Goal: Task Accomplishment & Management: Use online tool/utility

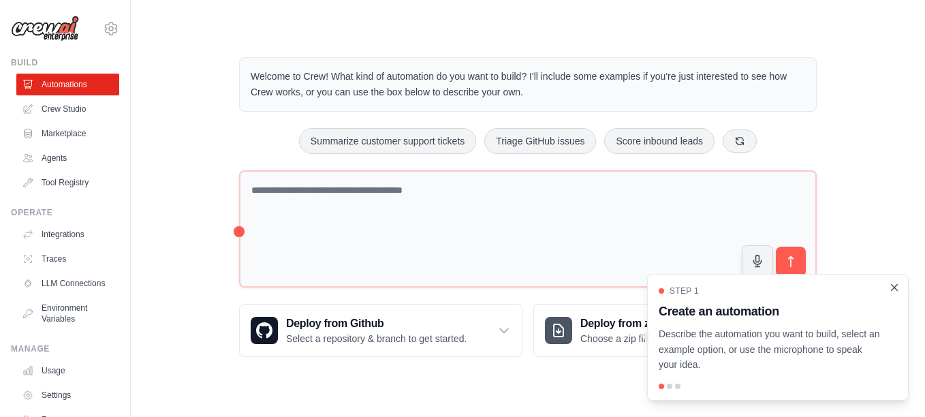
click at [896, 286] on icon "Close walkthrough" at bounding box center [895, 287] width 6 height 6
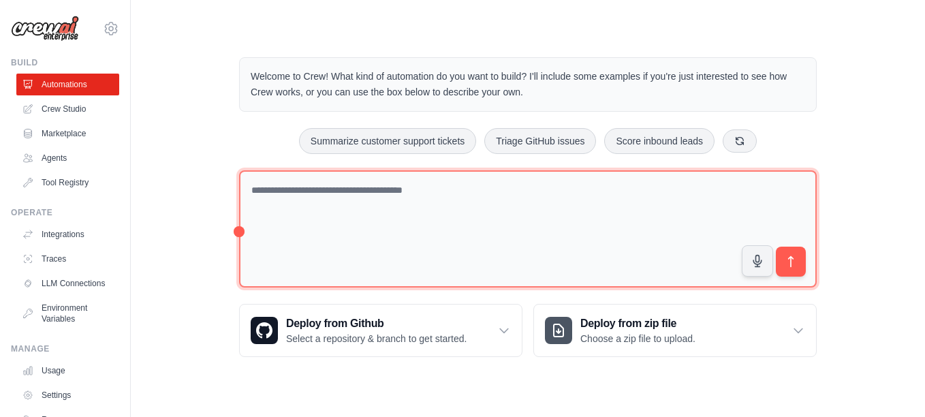
click at [304, 223] on textarea at bounding box center [528, 229] width 578 height 118
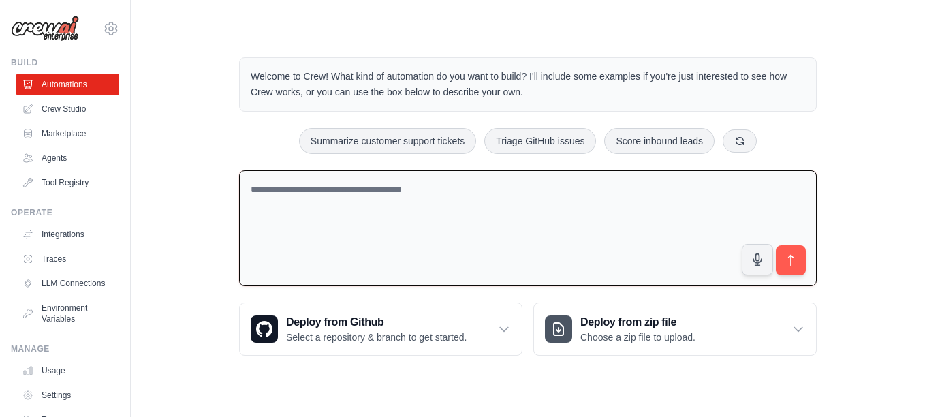
click at [444, 208] on textarea at bounding box center [528, 228] width 578 height 116
click at [284, 196] on textarea at bounding box center [528, 228] width 578 height 116
click at [271, 187] on textarea at bounding box center [528, 228] width 578 height 116
paste textarea "**********"
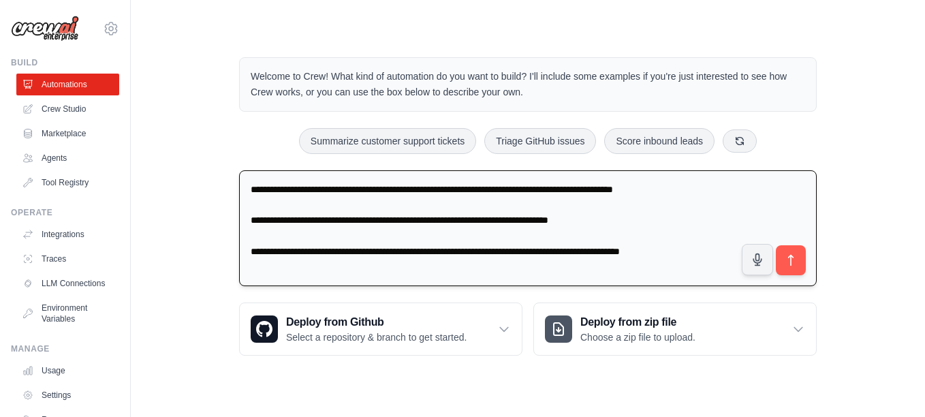
click at [267, 204] on textarea "**********" at bounding box center [528, 228] width 578 height 116
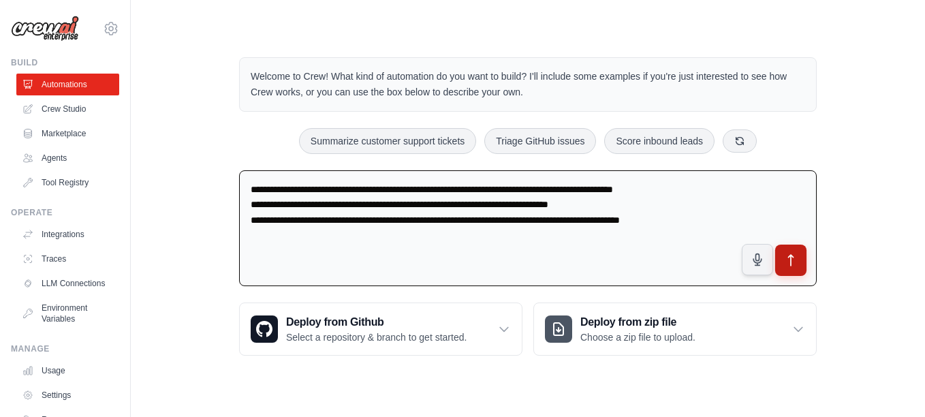
type textarea "**********"
click at [790, 257] on icon "submit" at bounding box center [791, 260] width 5 height 11
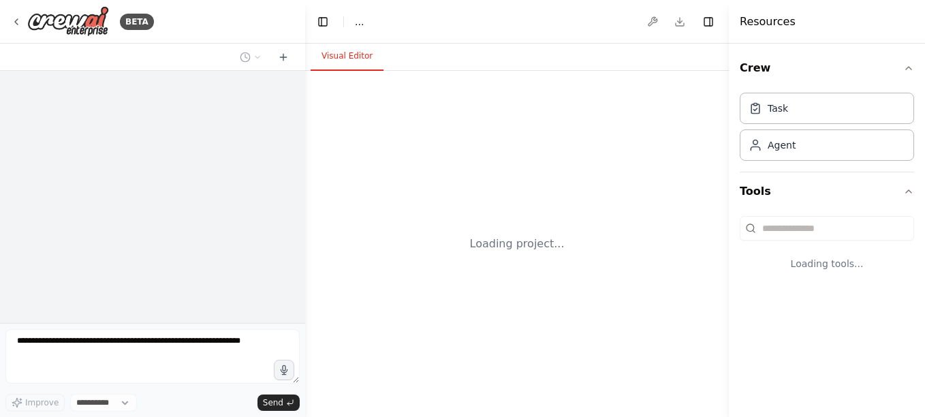
select select "****"
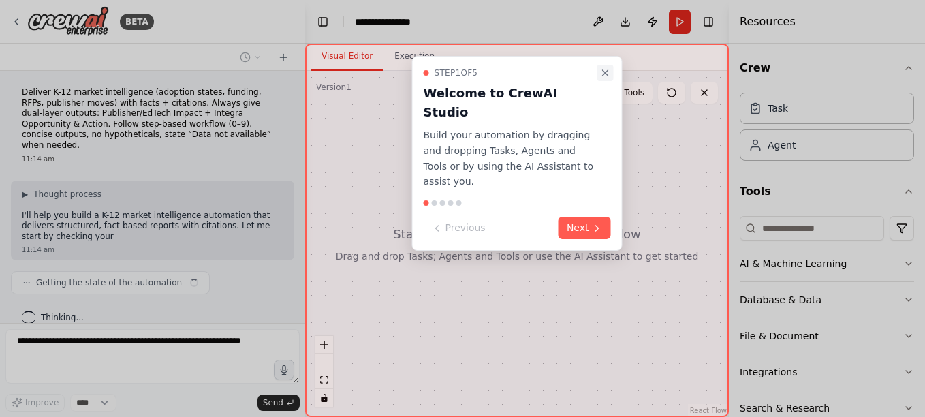
scroll to position [7, 0]
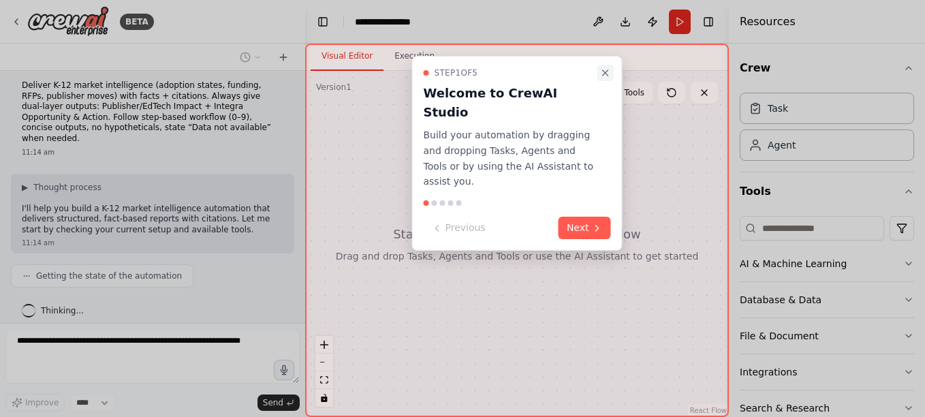
click at [608, 72] on icon "Close walkthrough" at bounding box center [605, 72] width 11 height 11
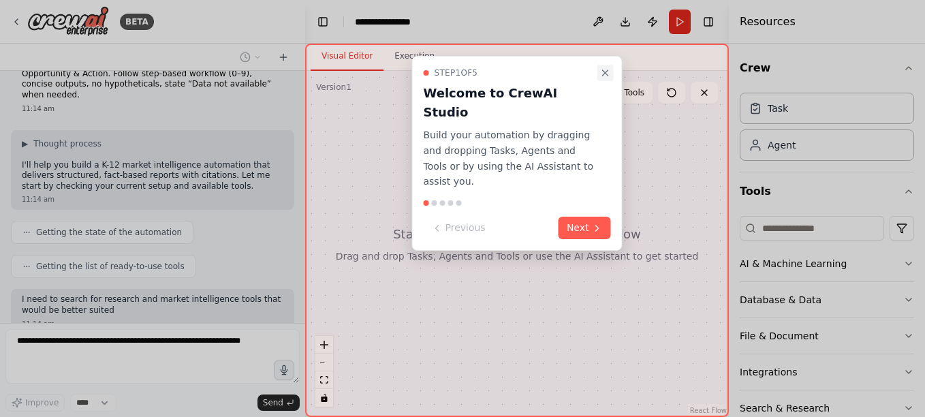
scroll to position [131, 0]
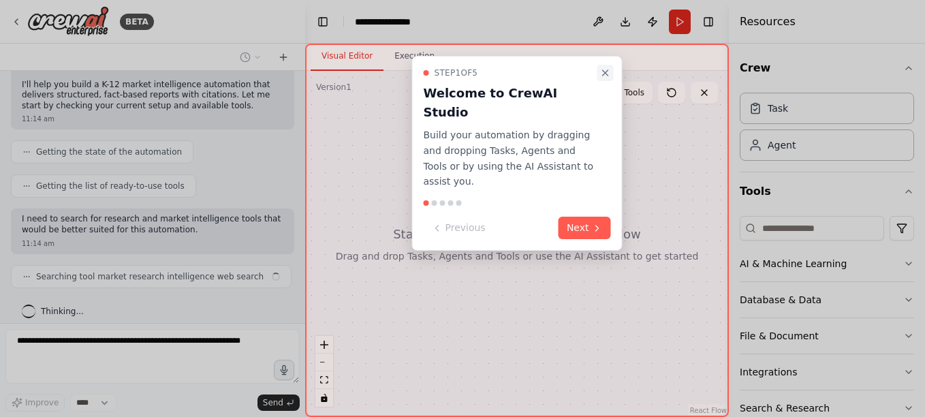
click at [604, 72] on icon "Close walkthrough" at bounding box center [605, 72] width 5 height 5
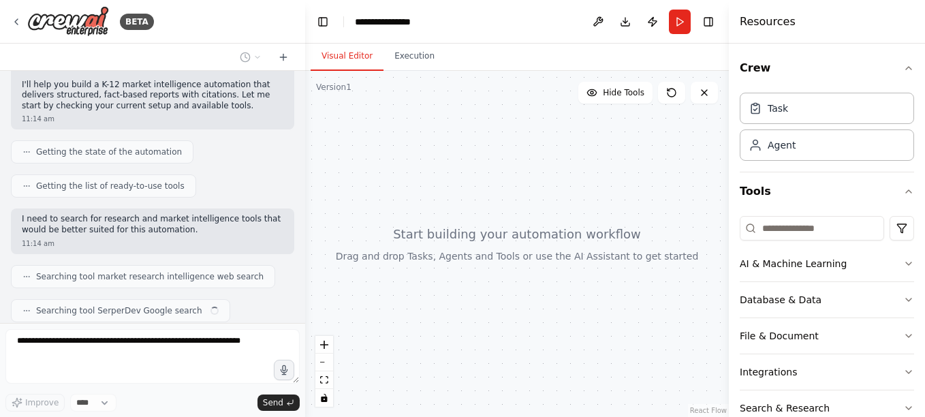
scroll to position [165, 0]
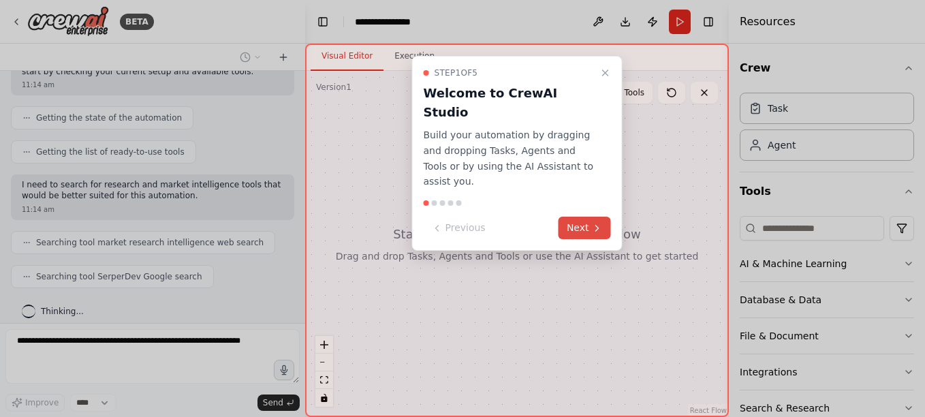
click at [580, 217] on button "Next" at bounding box center [585, 228] width 52 height 22
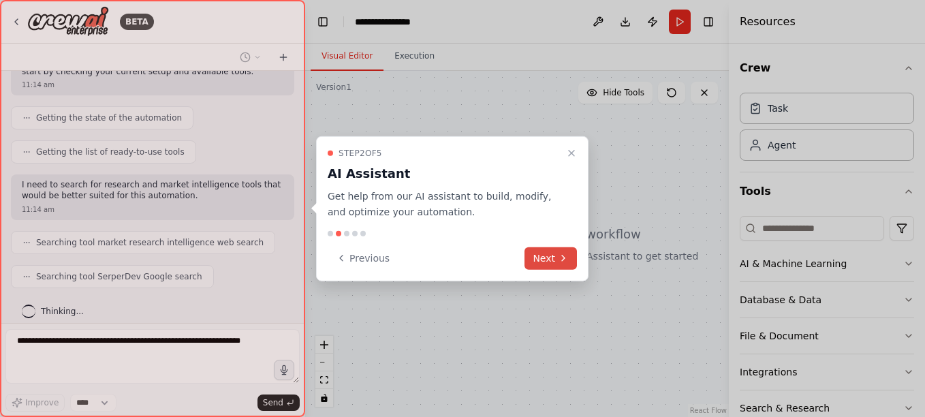
click at [551, 253] on button "Next" at bounding box center [551, 258] width 52 height 22
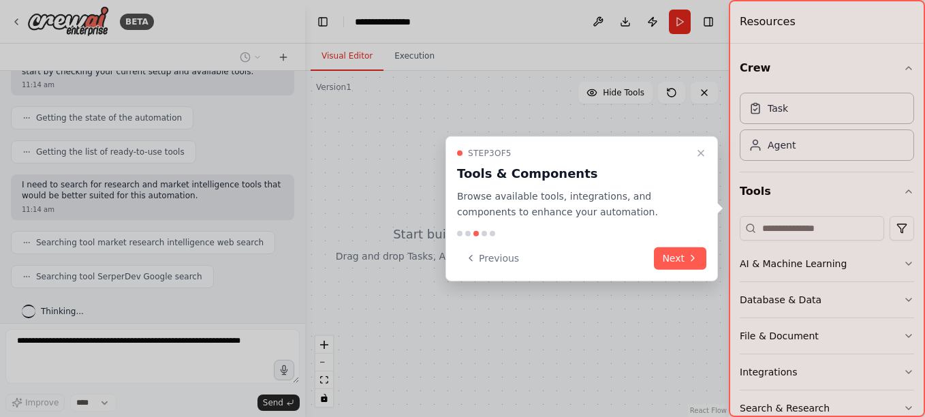
click at [661, 254] on button "Next" at bounding box center [680, 258] width 52 height 22
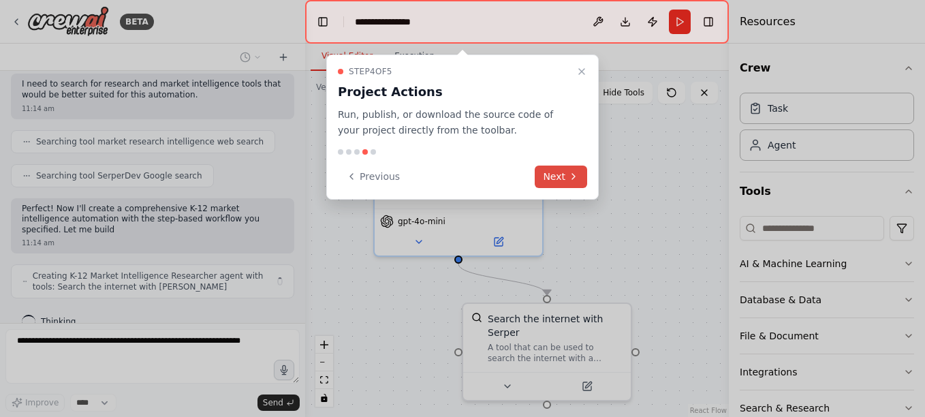
scroll to position [277, 0]
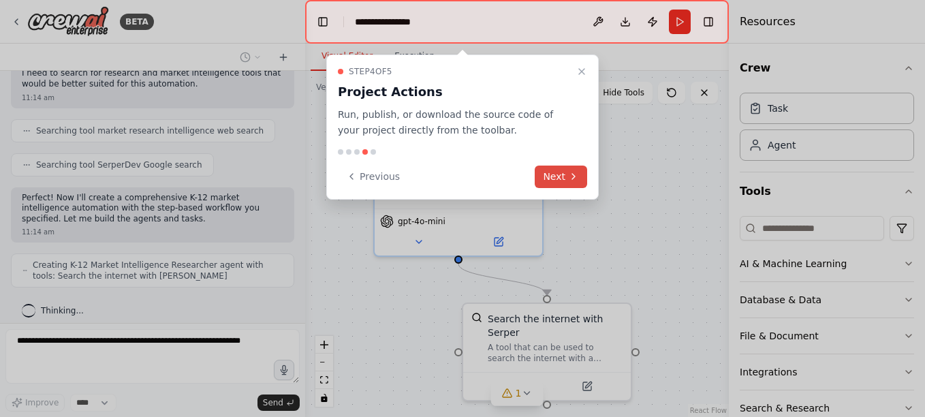
click at [576, 172] on icon at bounding box center [573, 176] width 11 height 11
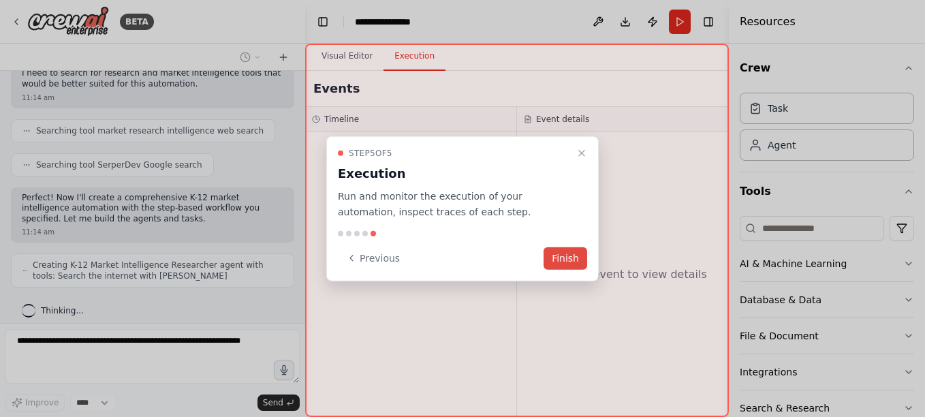
click at [576, 261] on button "Finish" at bounding box center [566, 258] width 44 height 22
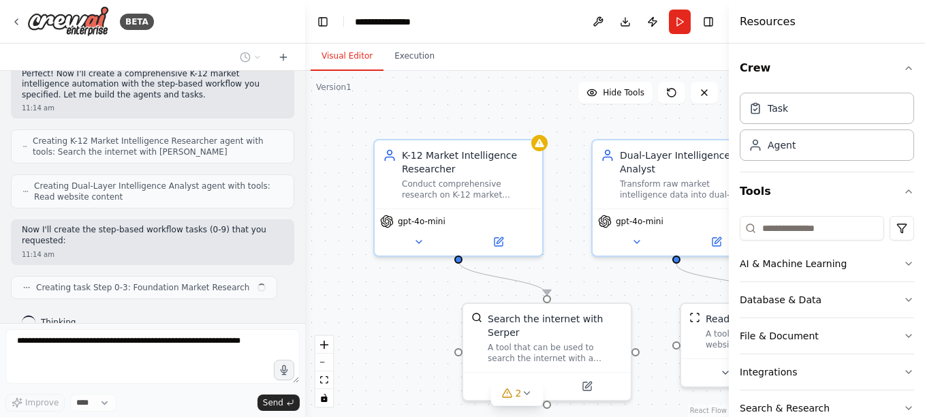
scroll to position [411, 0]
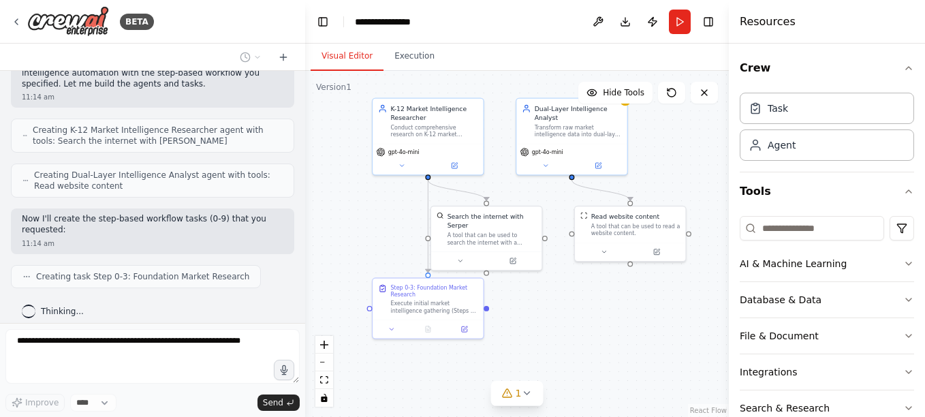
drag, startPoint x: 674, startPoint y: 227, endPoint x: 678, endPoint y: 159, distance: 68.2
click at [678, 159] on div ".deletable-edge-delete-btn { width: 20px; height: 20px; border: 0px solid #ffff…" at bounding box center [517, 244] width 424 height 346
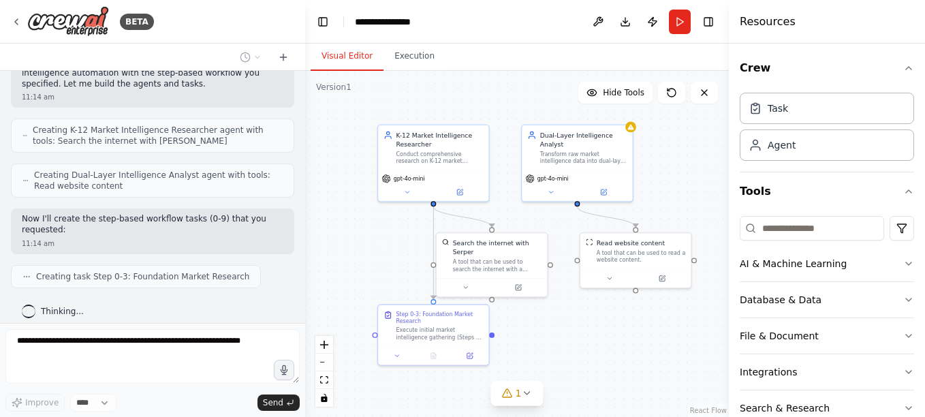
drag, startPoint x: 626, startPoint y: 317, endPoint x: 630, endPoint y: 344, distance: 26.9
click at [630, 344] on div ".deletable-edge-delete-btn { width: 20px; height: 20px; border: 0px solid #ffff…" at bounding box center [517, 244] width 424 height 346
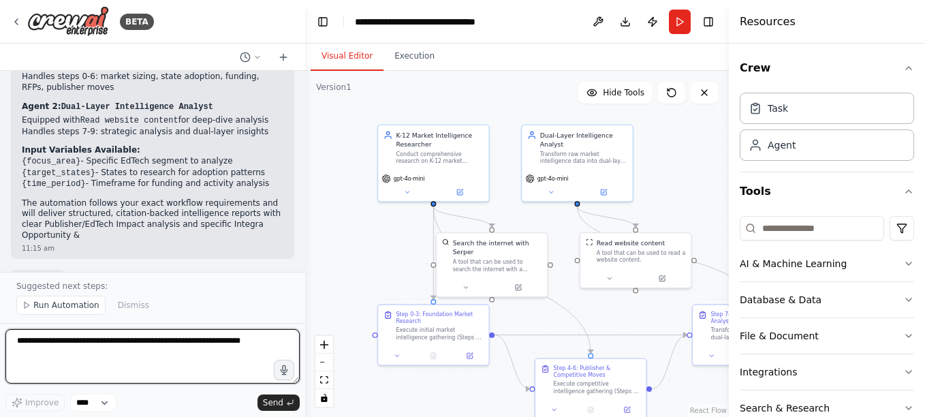
scroll to position [995, 0]
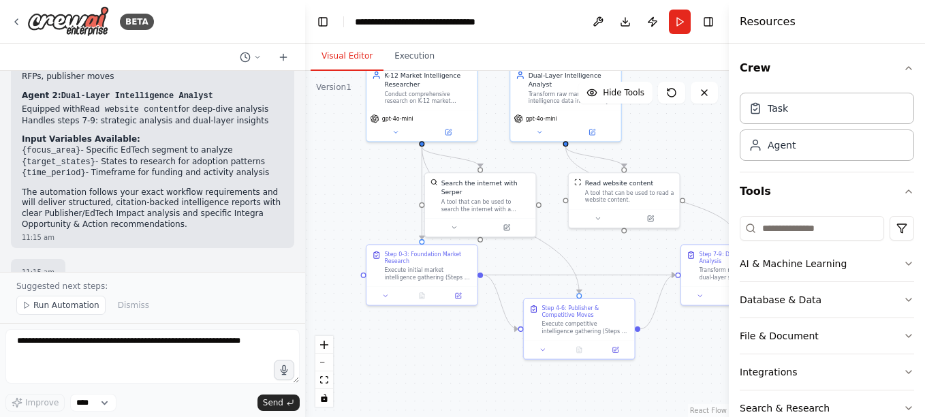
drag, startPoint x: 379, startPoint y: 279, endPoint x: 367, endPoint y: 219, distance: 61.1
click at [367, 219] on div ".deletable-edge-delete-btn { width: 20px; height: 20px; border: 0px solid #ffff…" at bounding box center [517, 244] width 424 height 346
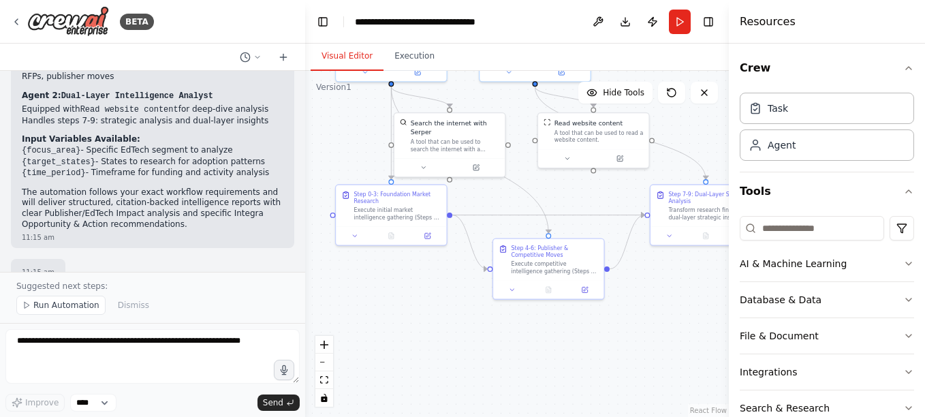
drag, startPoint x: 691, startPoint y: 354, endPoint x: 661, endPoint y: 294, distance: 67.3
click at [661, 294] on div ".deletable-edge-delete-btn { width: 20px; height: 20px; border: 0px solid #ffff…" at bounding box center [517, 244] width 424 height 346
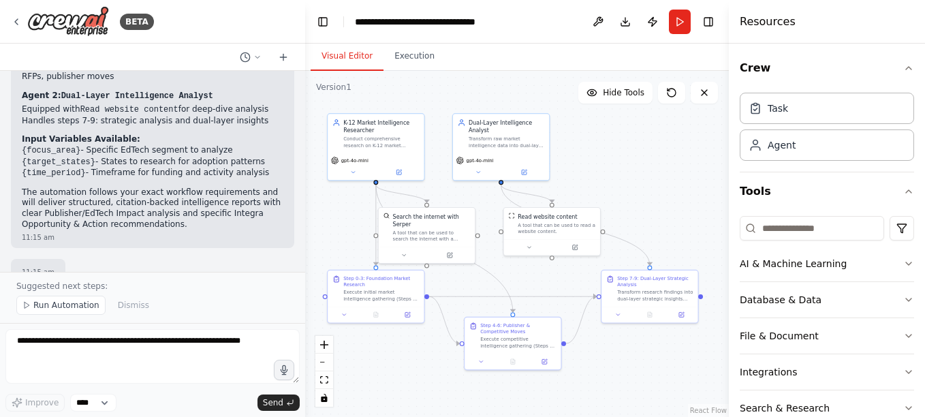
drag, startPoint x: 651, startPoint y: 300, endPoint x: 611, endPoint y: 379, distance: 88.0
click at [611, 379] on div ".deletable-edge-delete-btn { width: 20px; height: 20px; border: 0px solid #ffff…" at bounding box center [517, 244] width 424 height 346
